Goal: Information Seeking & Learning: Learn about a topic

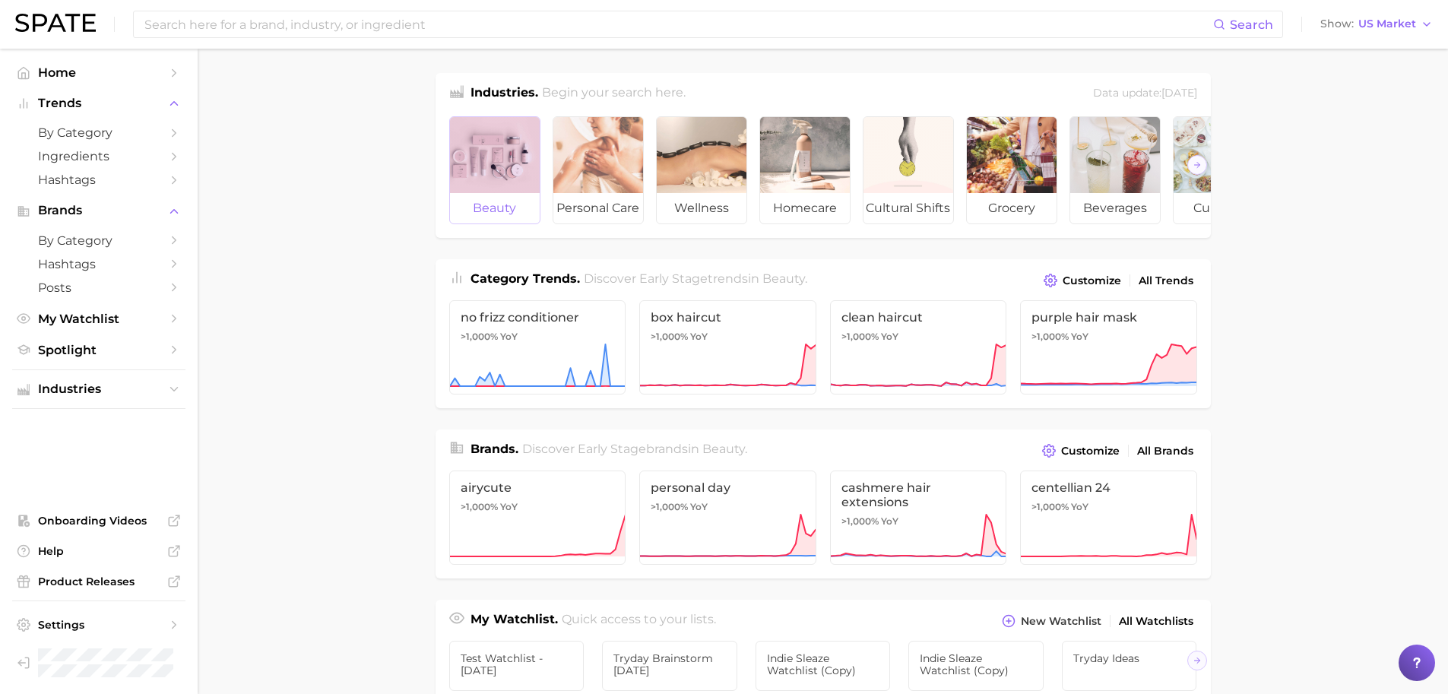
click at [513, 167] on div at bounding box center [495, 155] width 90 height 76
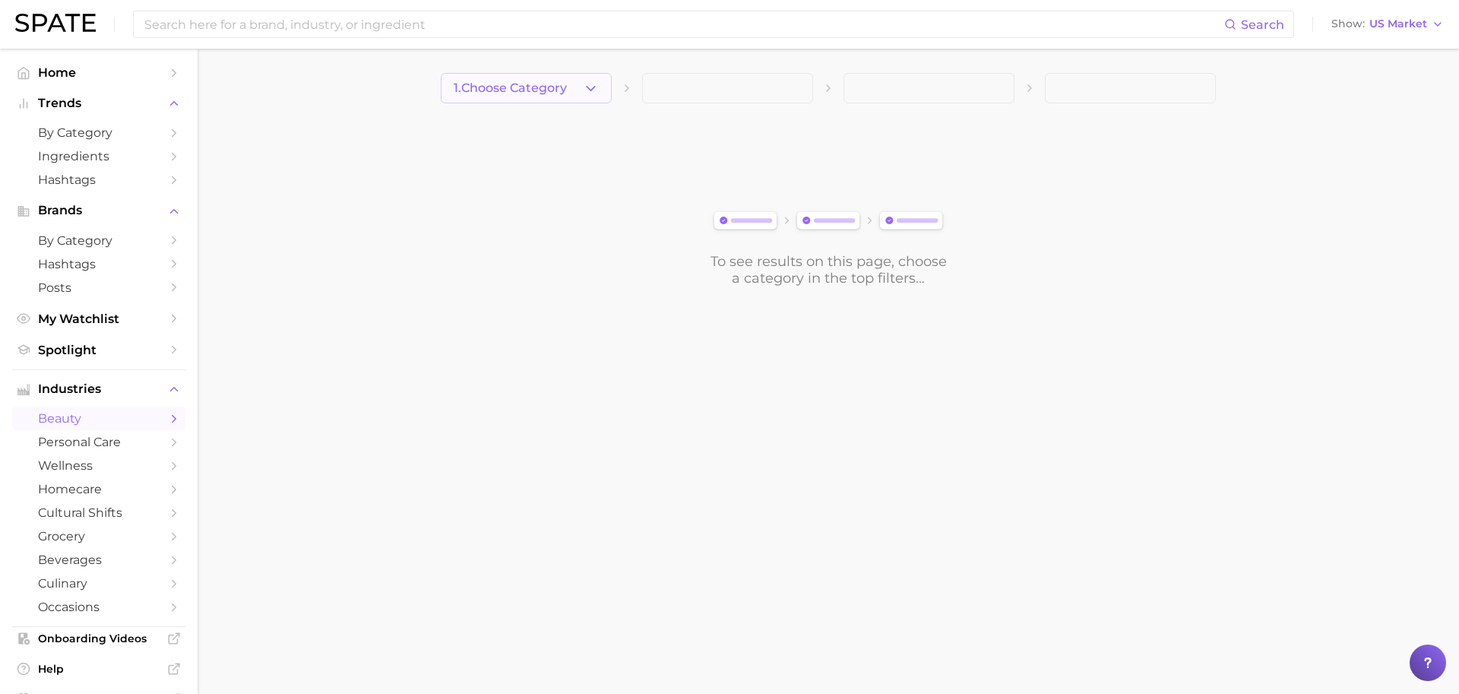
click at [551, 90] on span "1. Choose Category" at bounding box center [510, 88] width 113 height 14
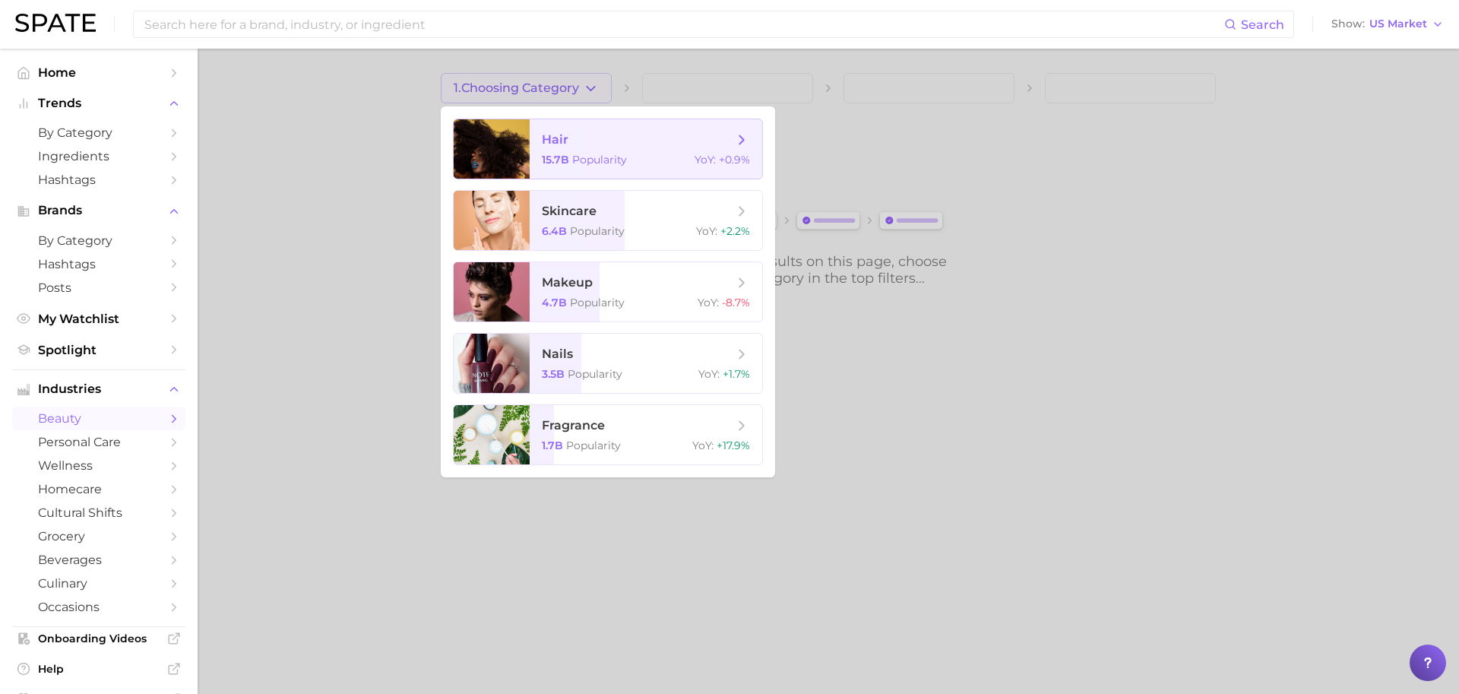
click at [546, 138] on span "hair" at bounding box center [555, 139] width 27 height 14
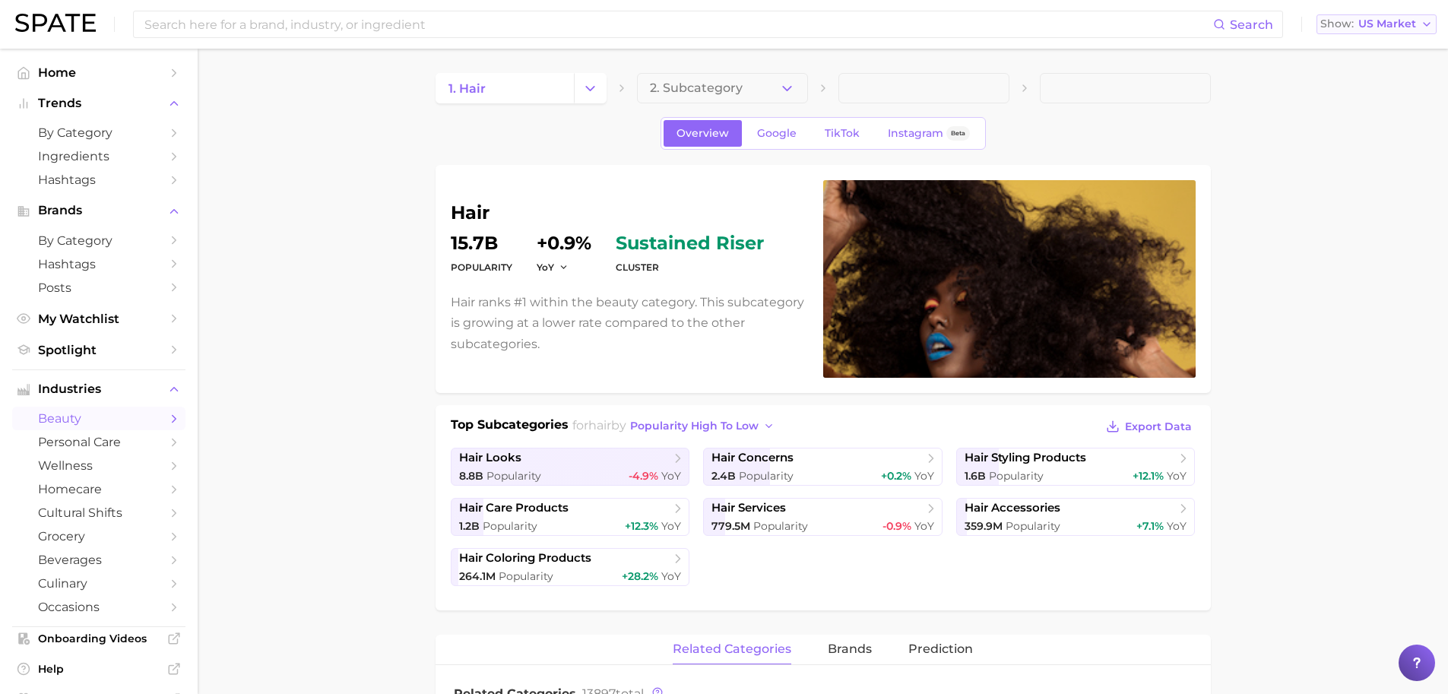
click at [1372, 24] on span "US Market" at bounding box center [1387, 24] width 58 height 8
click at [1351, 105] on span "[GEOGRAPHIC_DATA]" at bounding box center [1383, 103] width 118 height 13
